Goal: Task Accomplishment & Management: Manage account settings

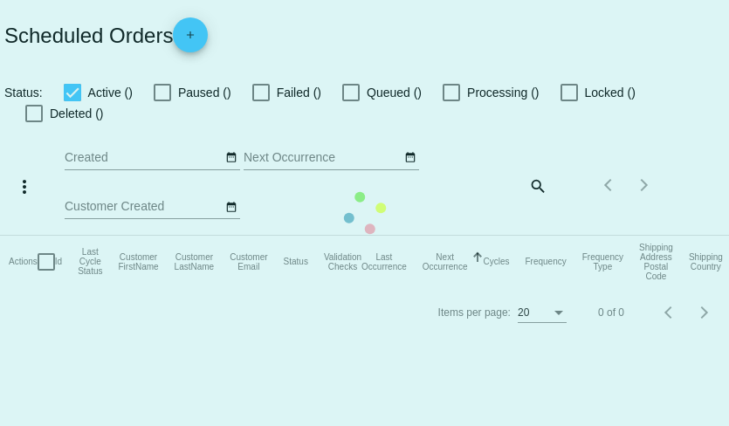
checkbox input "true"
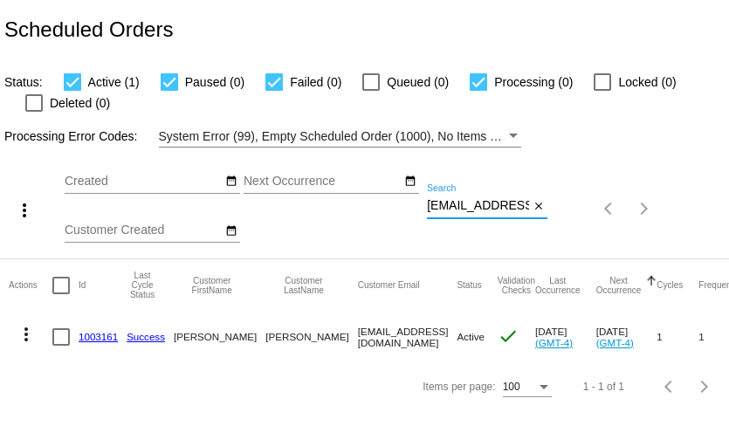
click at [497, 204] on input "[EMAIL_ADDRESS][DOMAIN_NAME]" at bounding box center [478, 206] width 102 height 14
paste input "[EMAIL_ADDRESS]"
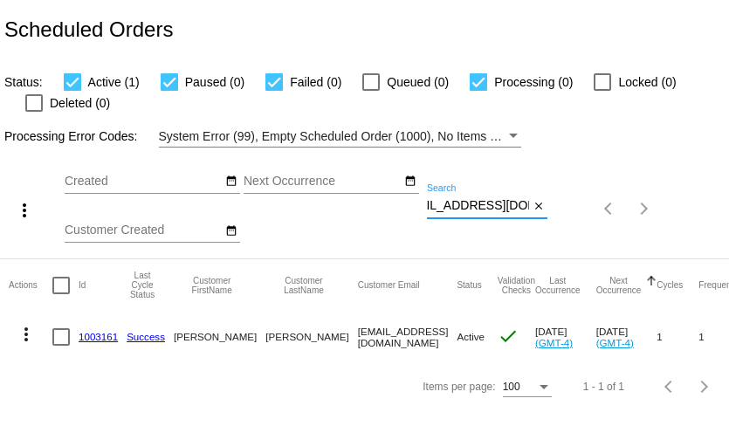
type input "[EMAIL_ADDRESS][DOMAIN_NAME]"
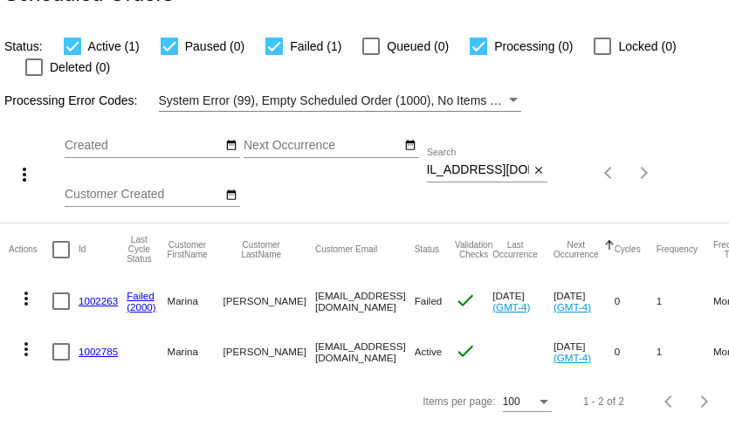
scroll to position [0, 0]
click at [99, 303] on link "1002263" at bounding box center [98, 300] width 39 height 11
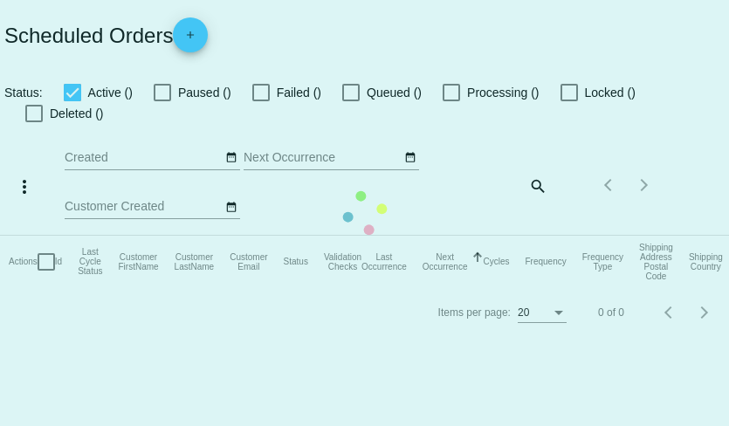
checkbox input "true"
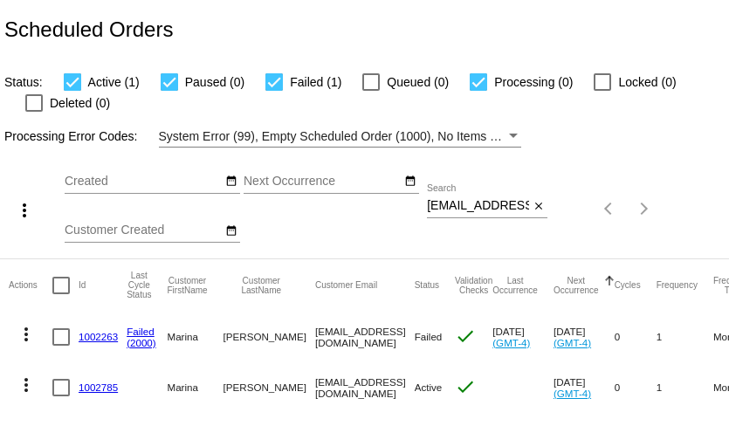
click at [101, 387] on link "1002785" at bounding box center [98, 386] width 39 height 11
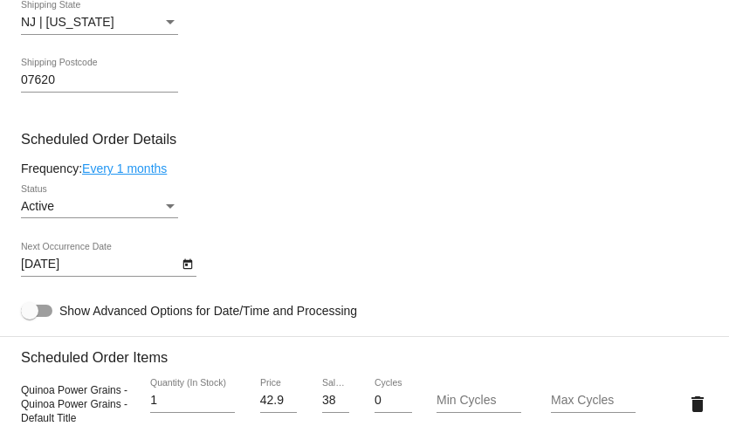
scroll to position [764, 0]
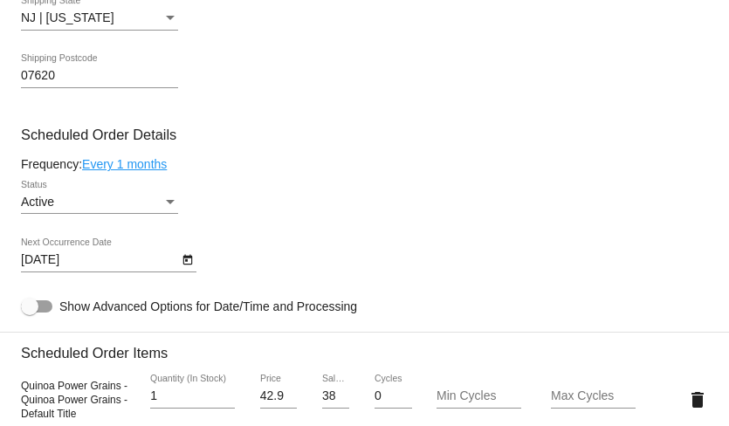
click at [125, 171] on link "Every 1 months" at bounding box center [124, 164] width 85 height 14
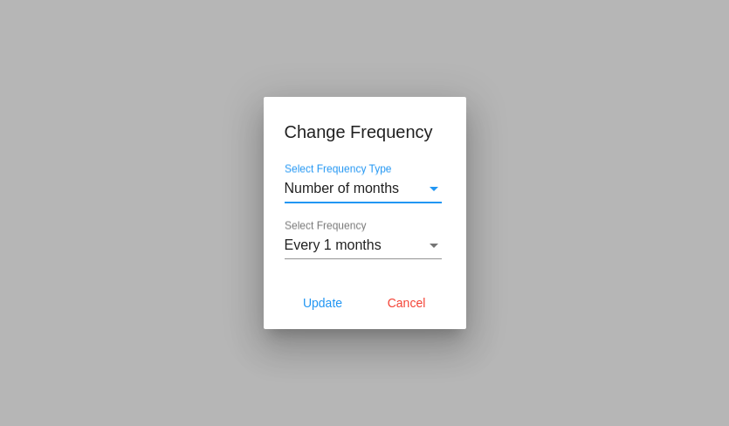
click at [380, 255] on div "Every 1 months Select Frequency" at bounding box center [363, 239] width 157 height 39
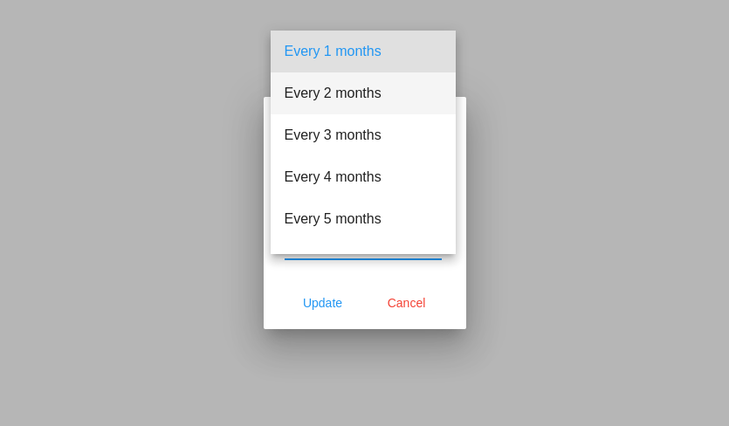
click at [358, 95] on span "Every 2 months" at bounding box center [363, 93] width 157 height 42
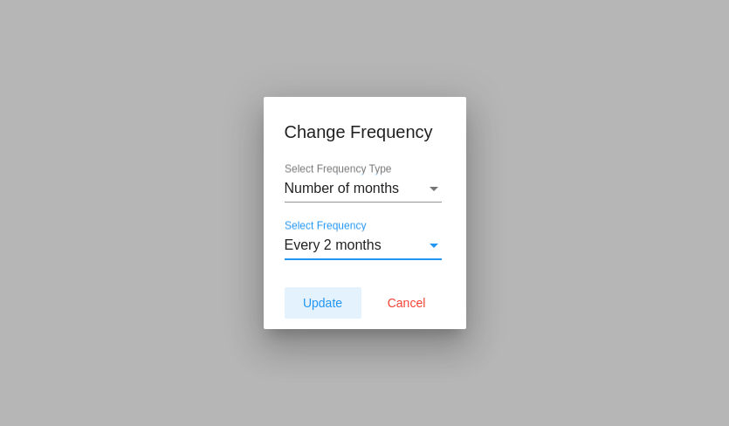
click at [327, 305] on span "Update" at bounding box center [322, 303] width 39 height 14
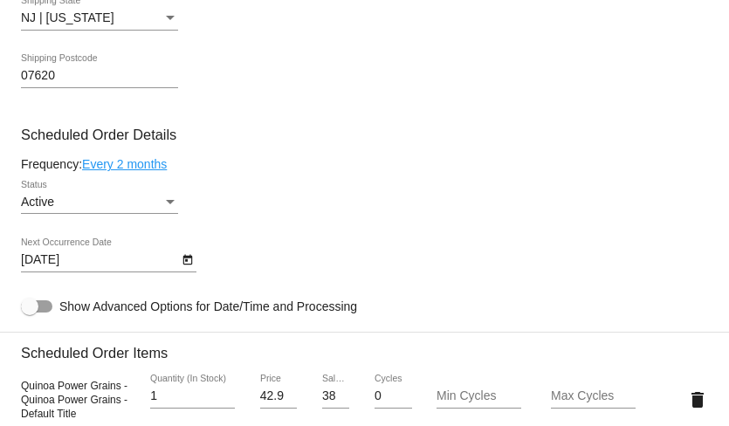
type input "[DATE]"
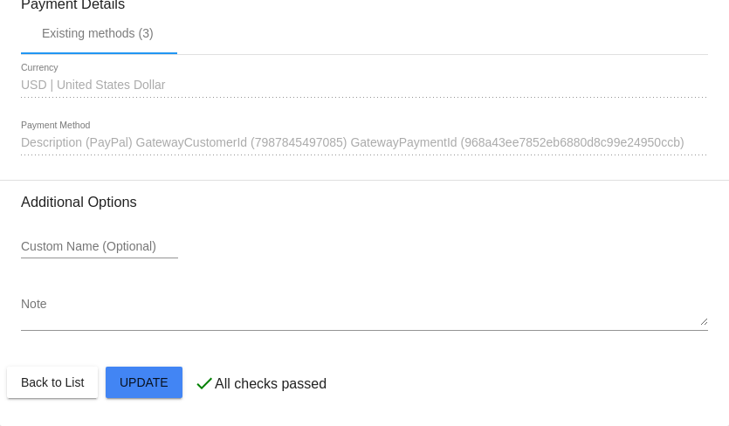
scroll to position [1583, 0]
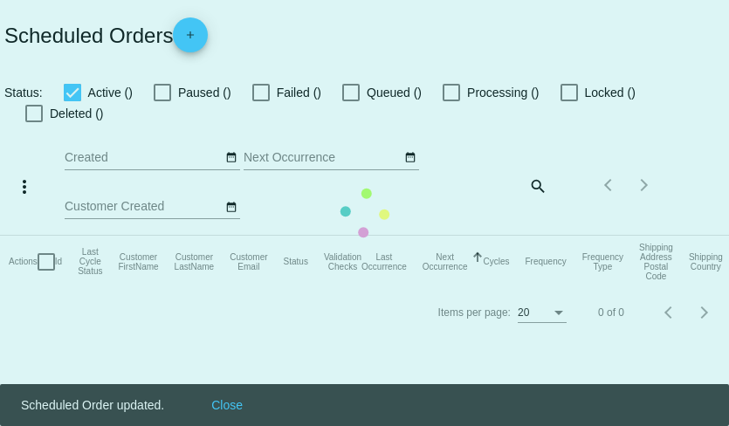
checkbox input "true"
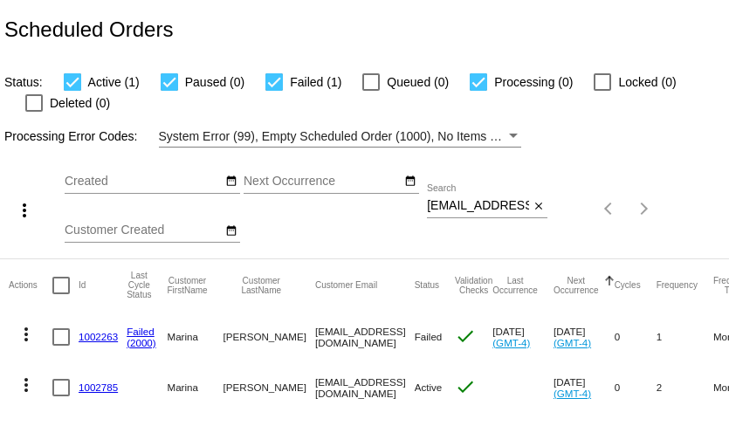
click at [29, 340] on mat-icon "more_vert" at bounding box center [26, 334] width 21 height 21
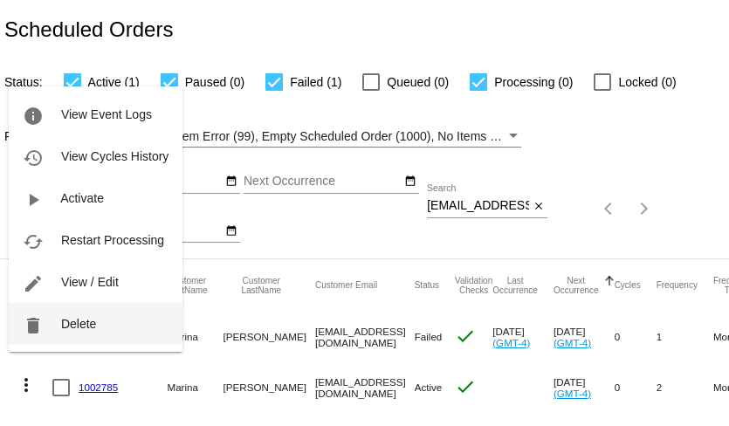
click at [61, 323] on span "Delete" at bounding box center [78, 324] width 35 height 14
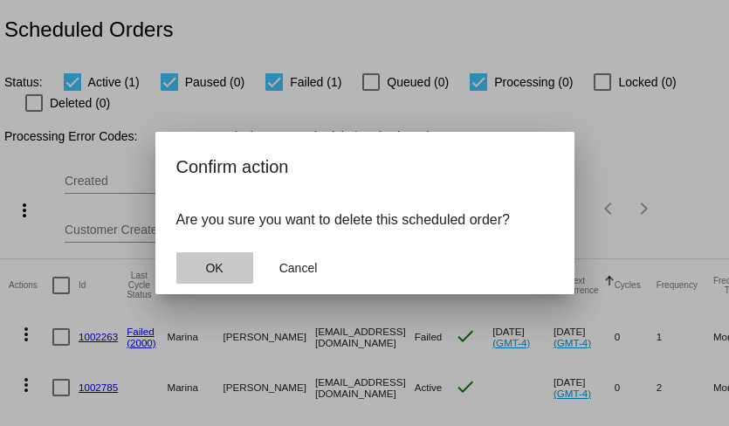
click at [197, 264] on button "OK" at bounding box center [214, 267] width 77 height 31
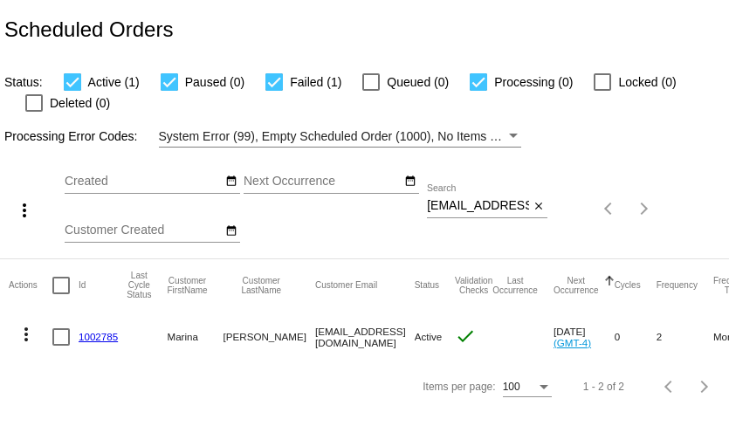
click at [474, 211] on input "[EMAIL_ADDRESS][DOMAIN_NAME]" at bounding box center [478, 206] width 102 height 14
paste input "ginajohnson7@me"
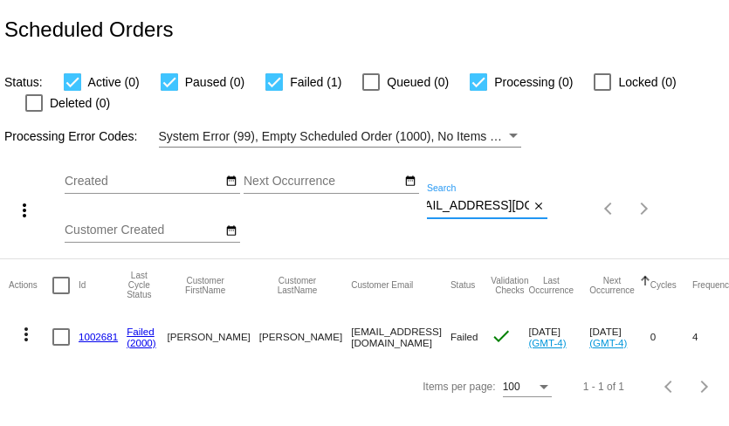
click at [20, 333] on mat-icon "more_vert" at bounding box center [26, 334] width 21 height 21
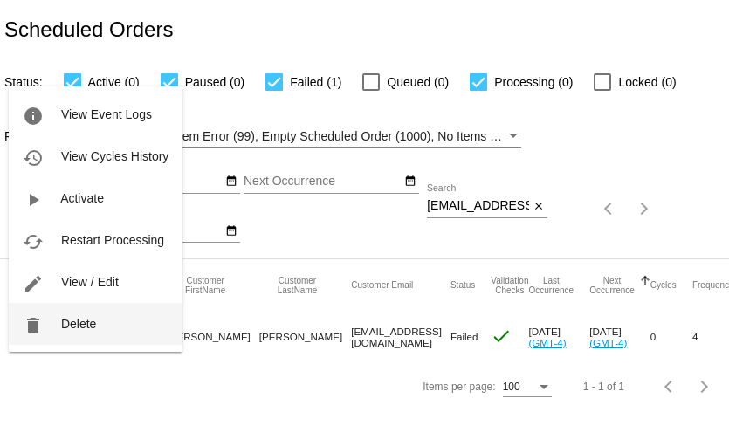
click at [54, 330] on button "delete Delete" at bounding box center [96, 324] width 174 height 42
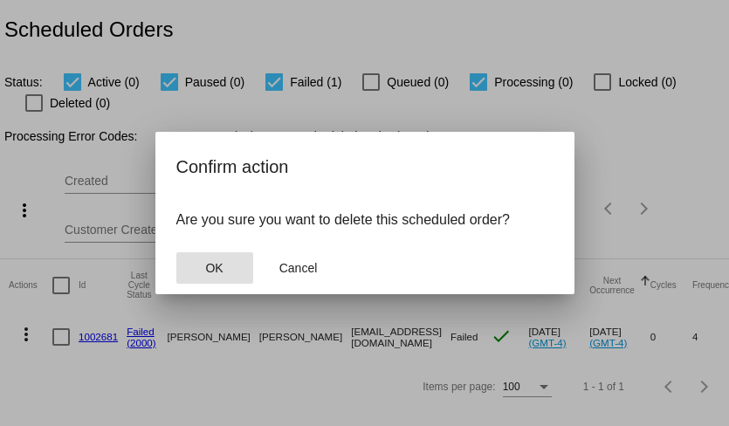
click at [199, 257] on button "OK" at bounding box center [214, 267] width 77 height 31
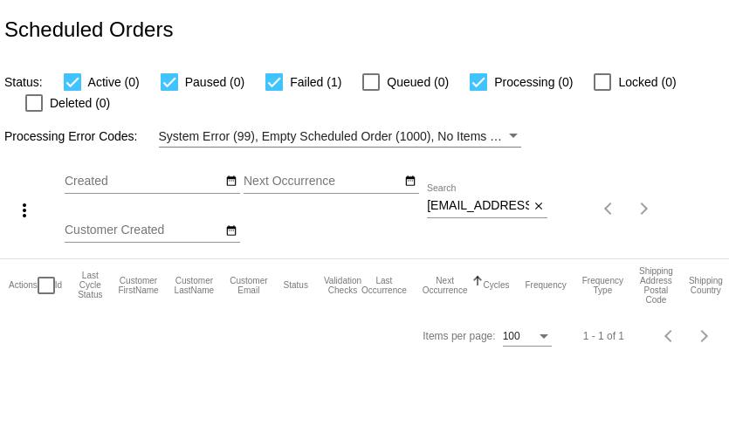
click at [476, 214] on div "[EMAIL_ADDRESS][DOMAIN_NAME] Search" at bounding box center [478, 201] width 102 height 34
click at [478, 211] on input "[EMAIL_ADDRESS][DOMAIN_NAME]" at bounding box center [478, 206] width 102 height 14
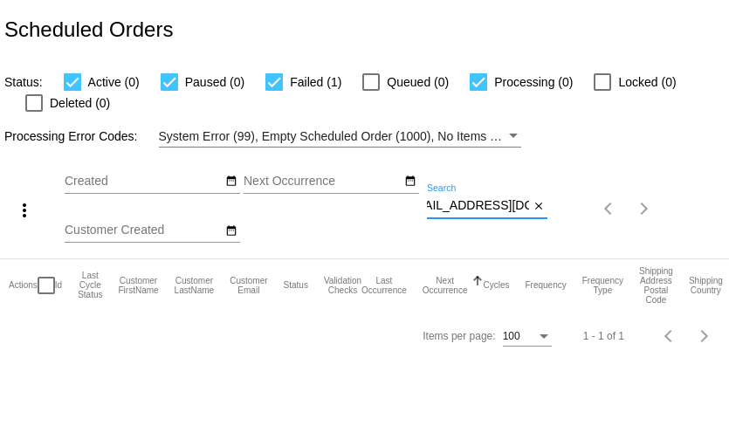
click at [478, 211] on input "[EMAIL_ADDRESS][DOMAIN_NAME]" at bounding box center [478, 206] width 102 height 14
paste input "[EMAIL_ADDRESS]"
type input "[EMAIL_ADDRESS][DOMAIN_NAME]"
